Goal: Find specific page/section: Find specific page/section

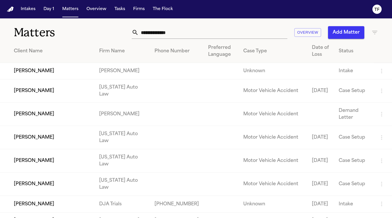
click at [160, 36] on input "text" at bounding box center [213, 32] width 149 height 13
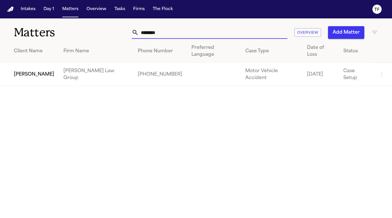
type input "********"
click at [23, 67] on td "[PERSON_NAME]" at bounding box center [29, 74] width 59 height 23
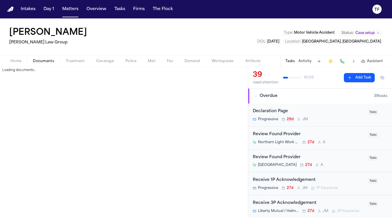
click at [52, 62] on span "Documents" at bounding box center [43, 61] width 21 height 5
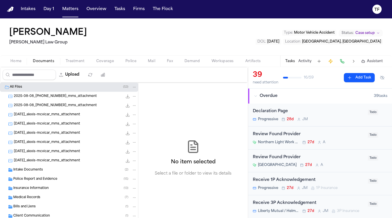
click at [28, 197] on span "Medical Records" at bounding box center [26, 198] width 27 height 5
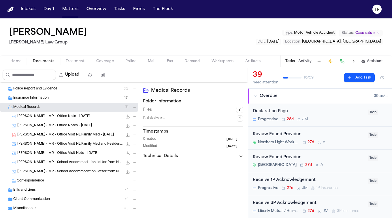
scroll to position [92, 0]
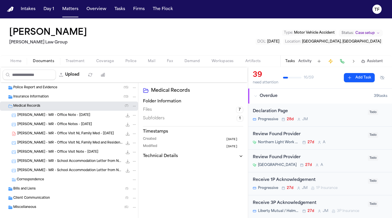
click at [79, 63] on span "Treatment" at bounding box center [75, 61] width 19 height 5
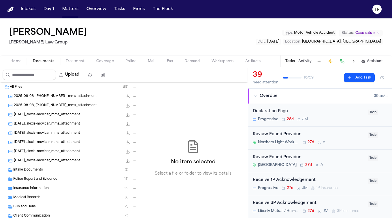
click at [57, 65] on span "button" at bounding box center [43, 64] width 28 height 1
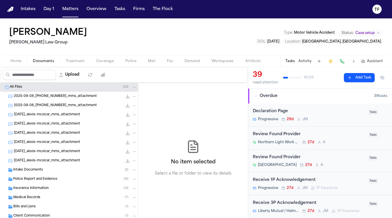
click at [35, 88] on div "All Files ( 53 )" at bounding box center [73, 87] width 127 height 5
click at [8, 87] on icon "Folder: All Files" at bounding box center [7, 87] width 5 height 5
click at [40, 201] on div "Medical Records ( 7 )" at bounding box center [69, 197] width 138 height 9
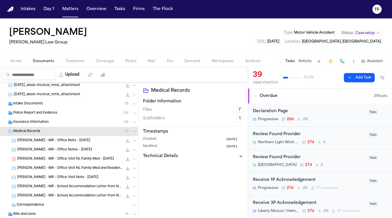
scroll to position [85, 0]
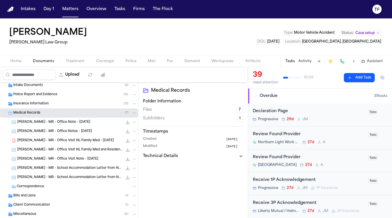
click at [148, 61] on span "Mail" at bounding box center [151, 61] width 7 height 5
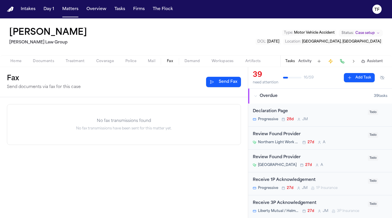
click at [176, 58] on button "Fax" at bounding box center [170, 61] width 18 height 7
click at [136, 60] on button "Police" at bounding box center [131, 61] width 22 height 7
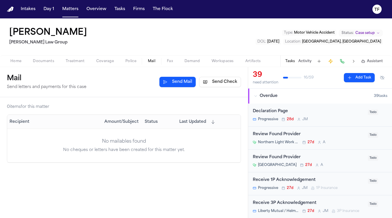
click at [145, 59] on button "Mail" at bounding box center [151, 61] width 19 height 7
click at [17, 63] on span "Home" at bounding box center [15, 61] width 11 height 5
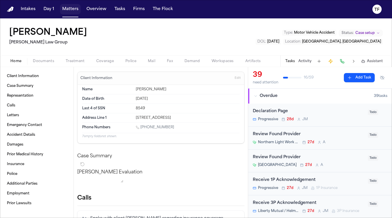
click at [72, 6] on button "Matters" at bounding box center [70, 9] width 21 height 10
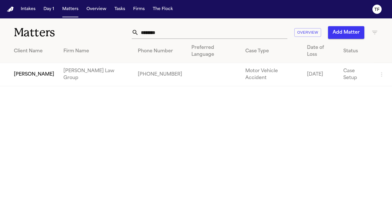
click at [196, 38] on input "********" at bounding box center [213, 32] width 149 height 13
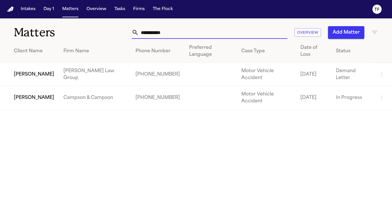
type input "**********"
click at [59, 69] on td "[PERSON_NAME]" at bounding box center [29, 74] width 59 height 23
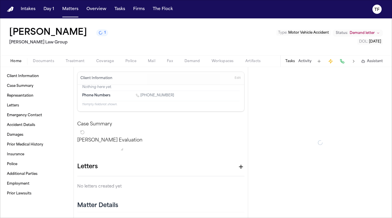
click at [194, 63] on span "Demand" at bounding box center [192, 61] width 16 height 5
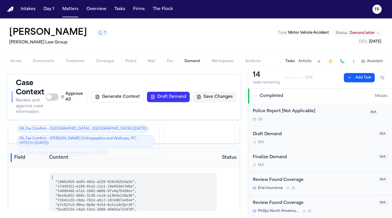
scroll to position [57, 0]
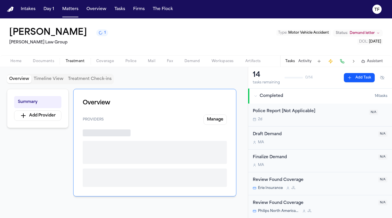
click at [70, 64] on span "Treatment" at bounding box center [75, 61] width 19 height 5
click at [47, 60] on span "Documents" at bounding box center [43, 61] width 21 height 5
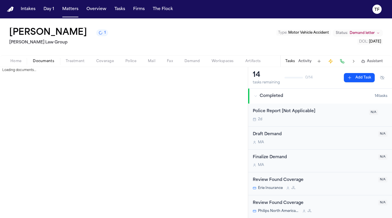
click at [17, 61] on span "Home" at bounding box center [15, 61] width 11 height 5
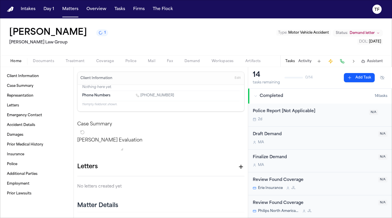
click at [320, 63] on button at bounding box center [319, 61] width 8 height 8
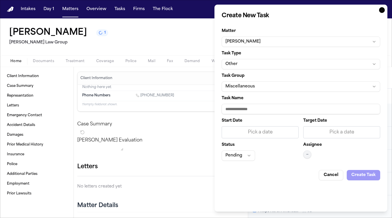
click at [381, 10] on icon "button" at bounding box center [382, 10] width 6 height 6
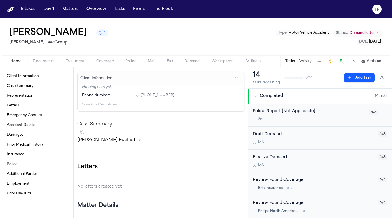
click at [311, 59] on button "Activity" at bounding box center [304, 61] width 13 height 5
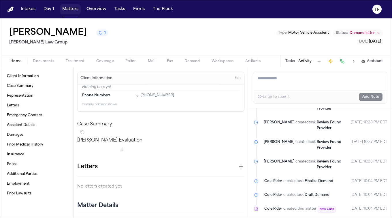
click at [71, 9] on button "Matters" at bounding box center [70, 9] width 21 height 10
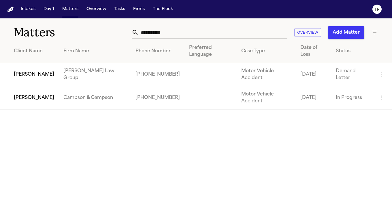
click at [181, 36] on input "**********" at bounding box center [213, 32] width 149 height 13
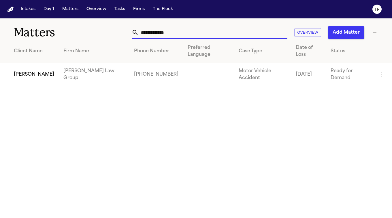
type input "**********"
click at [77, 78] on td "[PERSON_NAME] Law Group" at bounding box center [94, 74] width 71 height 23
click at [21, 79] on td "[PERSON_NAME]" at bounding box center [29, 74] width 59 height 23
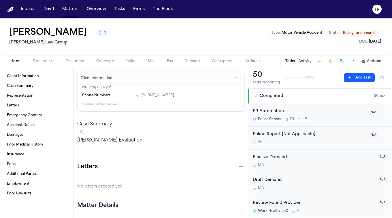
click at [198, 61] on span "Demand" at bounding box center [192, 61] width 16 height 5
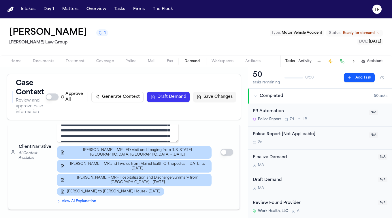
scroll to position [4069, 0]
click at [16, 63] on span "Home" at bounding box center [15, 61] width 11 height 5
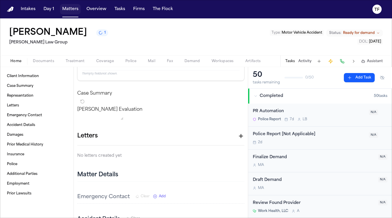
click at [73, 11] on button "Matters" at bounding box center [70, 9] width 21 height 10
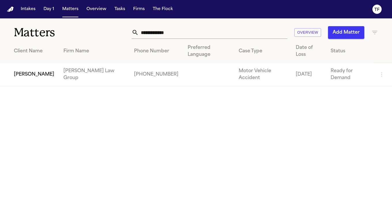
click at [198, 34] on input "**********" at bounding box center [213, 32] width 149 height 13
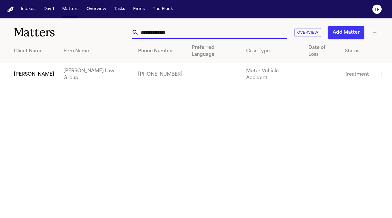
type input "**********"
click at [209, 63] on td at bounding box center [214, 74] width 54 height 23
click at [35, 64] on td "[PERSON_NAME]" at bounding box center [29, 74] width 59 height 23
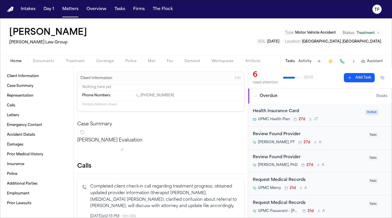
click at [309, 59] on button "Activity" at bounding box center [304, 61] width 13 height 5
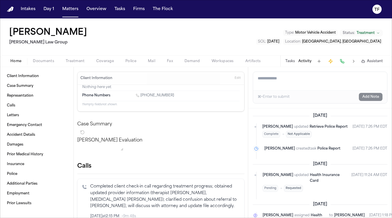
click at [306, 82] on textarea "Add a note to this matter" at bounding box center [320, 81] width 134 height 18
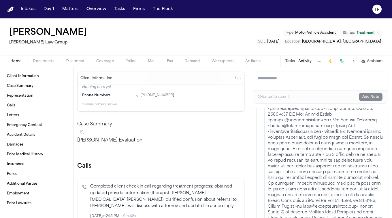
scroll to position [1345, 0]
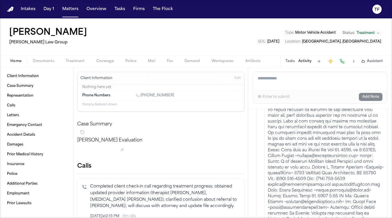
click at [193, 153] on div "[PERSON_NAME] Evaluation * ​" at bounding box center [160, 145] width 167 height 16
click at [67, 7] on button "Matters" at bounding box center [70, 9] width 21 height 10
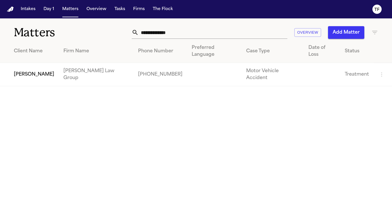
click at [183, 29] on input "**********" at bounding box center [213, 32] width 149 height 13
type input "**********"
click at [93, 70] on td "[PERSON_NAME] Law Group" at bounding box center [96, 74] width 74 height 23
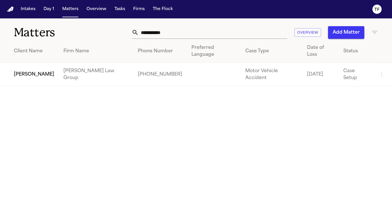
click at [34, 63] on td "[PERSON_NAME]" at bounding box center [29, 74] width 59 height 23
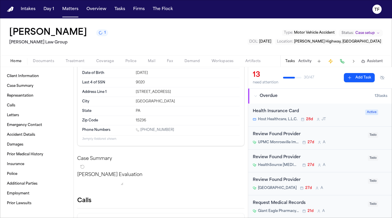
scroll to position [56, 0]
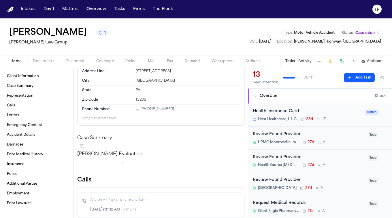
click at [302, 62] on button "Activity" at bounding box center [304, 61] width 13 height 5
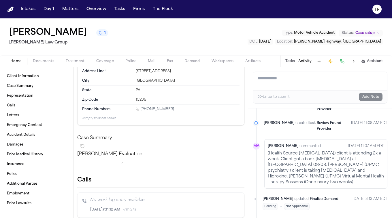
scroll to position [171, 0]
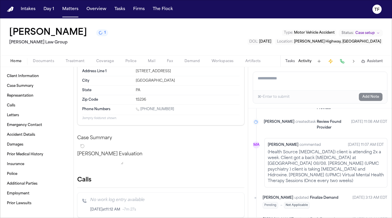
click at [67, 12] on button "Matters" at bounding box center [70, 9] width 21 height 10
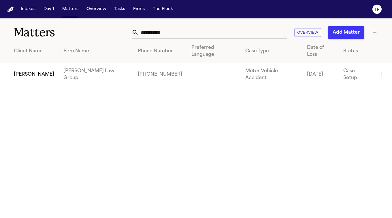
click at [204, 31] on input "**********" at bounding box center [213, 32] width 149 height 13
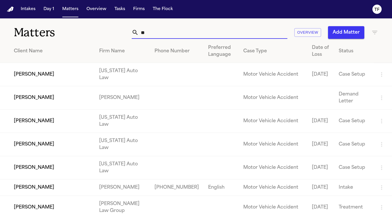
type input "*"
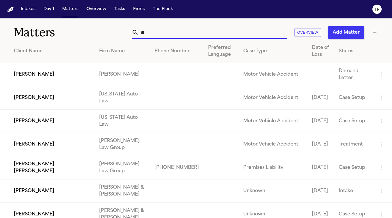
type input "*"
